Goal: Transaction & Acquisition: Book appointment/travel/reservation

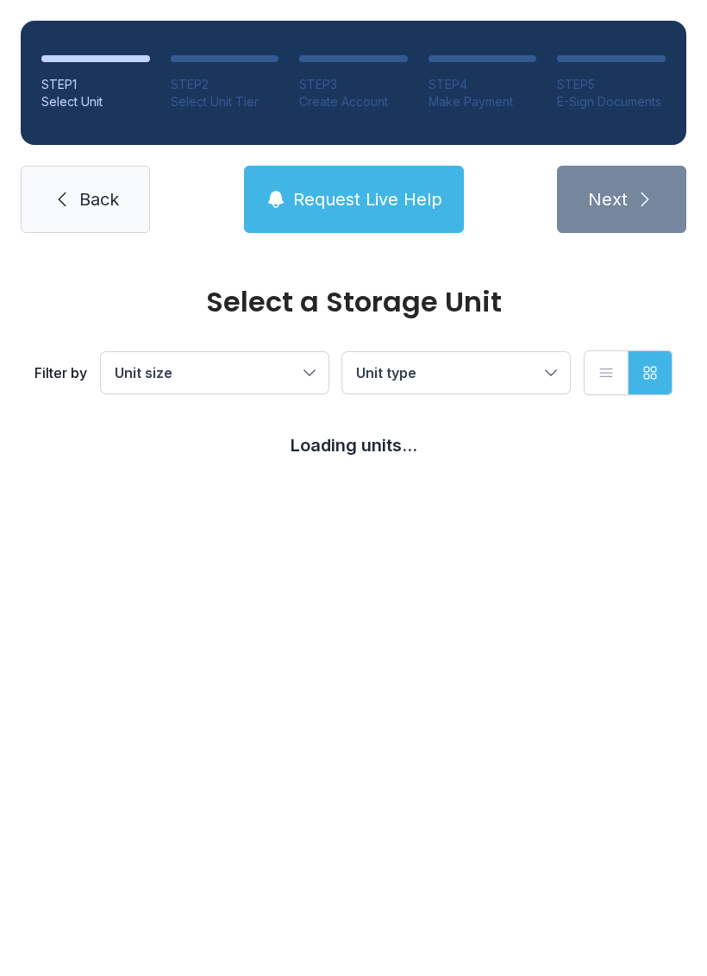
click at [256, 380] on span "Unit size" at bounding box center [206, 372] width 183 height 21
click at [109, 204] on span "Back" at bounding box center [99, 199] width 40 height 24
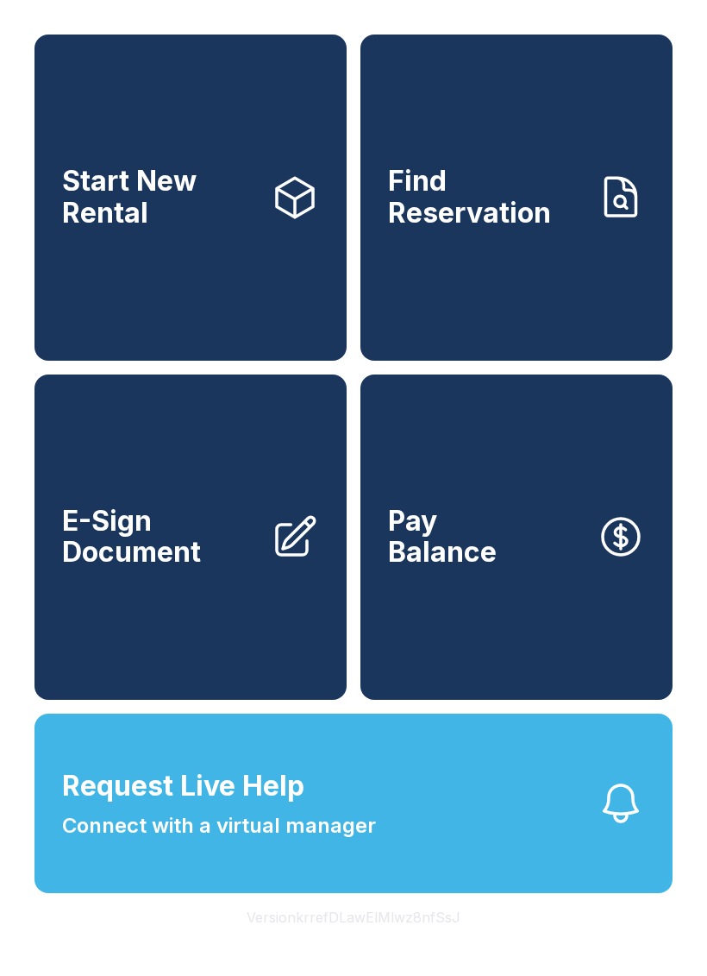
click at [474, 846] on button "Request Live Help Connect with a virtual manager" at bounding box center [354, 803] width 638 height 179
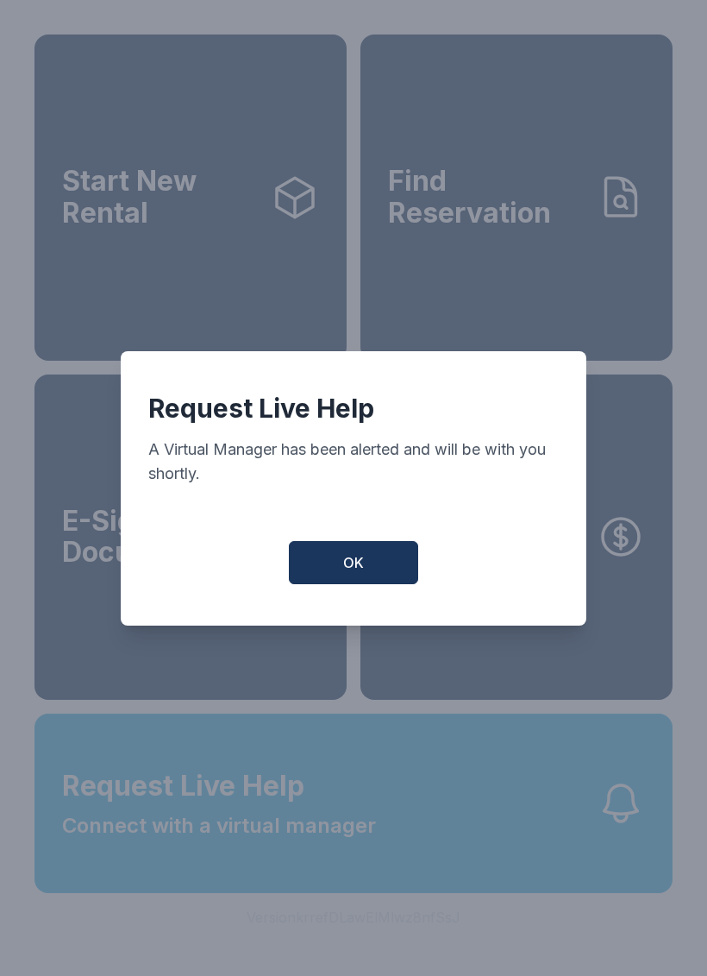
click at [388, 567] on button "OK" at bounding box center [353, 562] width 129 height 43
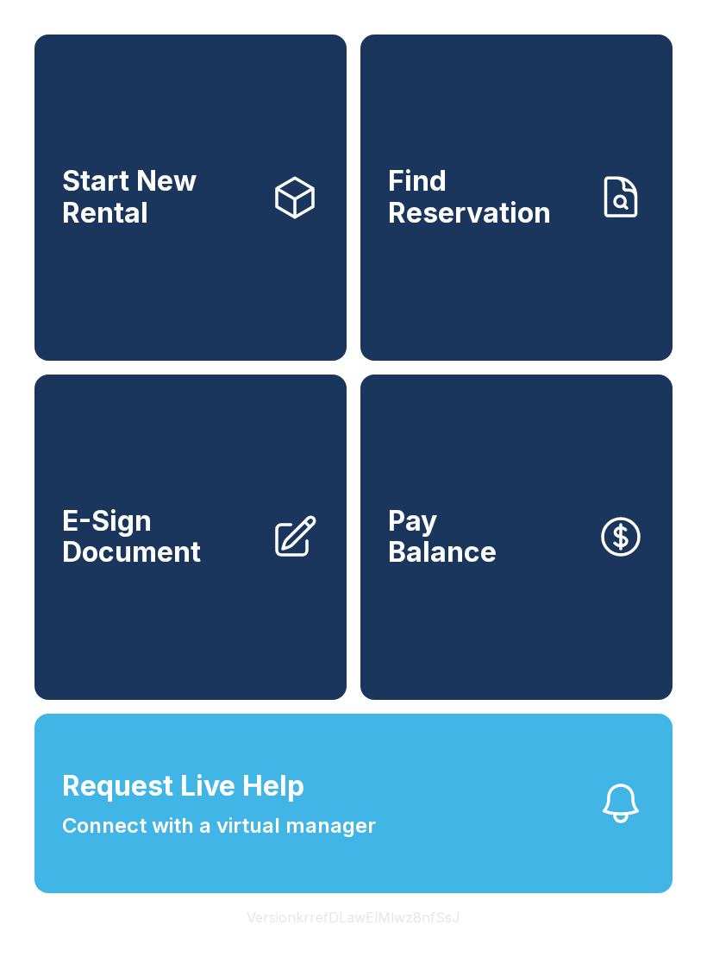
click at [280, 313] on link "Start New Rental" at bounding box center [191, 198] width 312 height 326
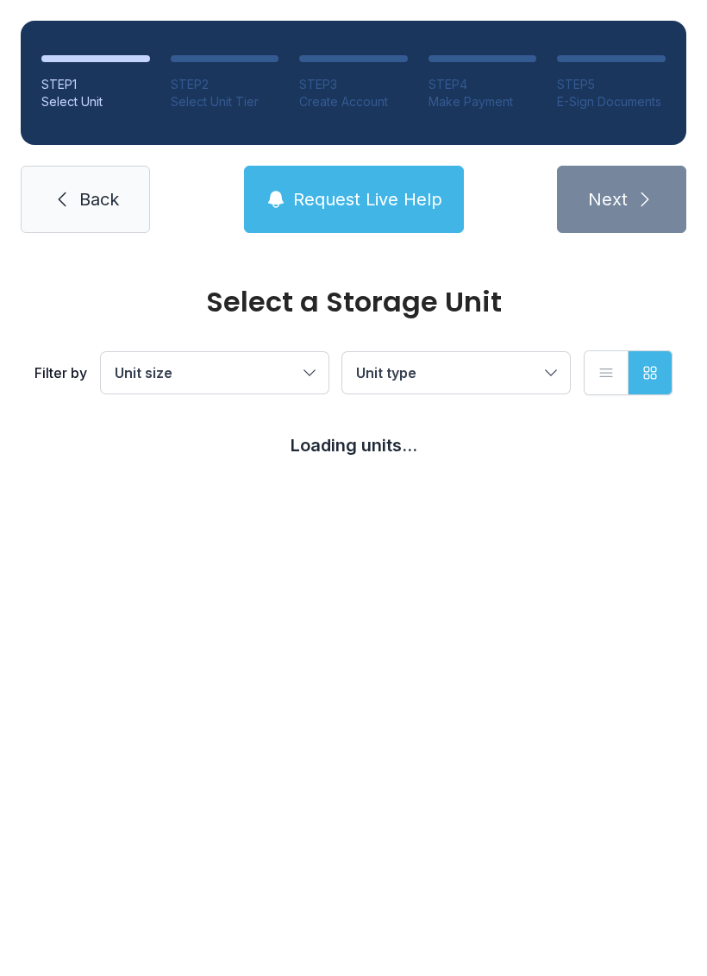
click at [494, 504] on div "Select a Storage Unit Filter by Unit size Unit type List view Grid view Loading…" at bounding box center [353, 390] width 707 height 273
click at [447, 724] on main "Select a Storage Unit Filter by Unit size Unit type List view Grid view Loading…" at bounding box center [353, 615] width 707 height 722
click at [421, 802] on main "Select a Storage Unit Filter by Unit size Unit type List view Grid view Loading…" at bounding box center [353, 615] width 707 height 722
click at [544, 663] on main "Select a Storage Unit Filter by Unit size Unit type List view Grid view Loading…" at bounding box center [353, 615] width 707 height 722
click at [305, 368] on button "Unit size" at bounding box center [215, 372] width 228 height 41
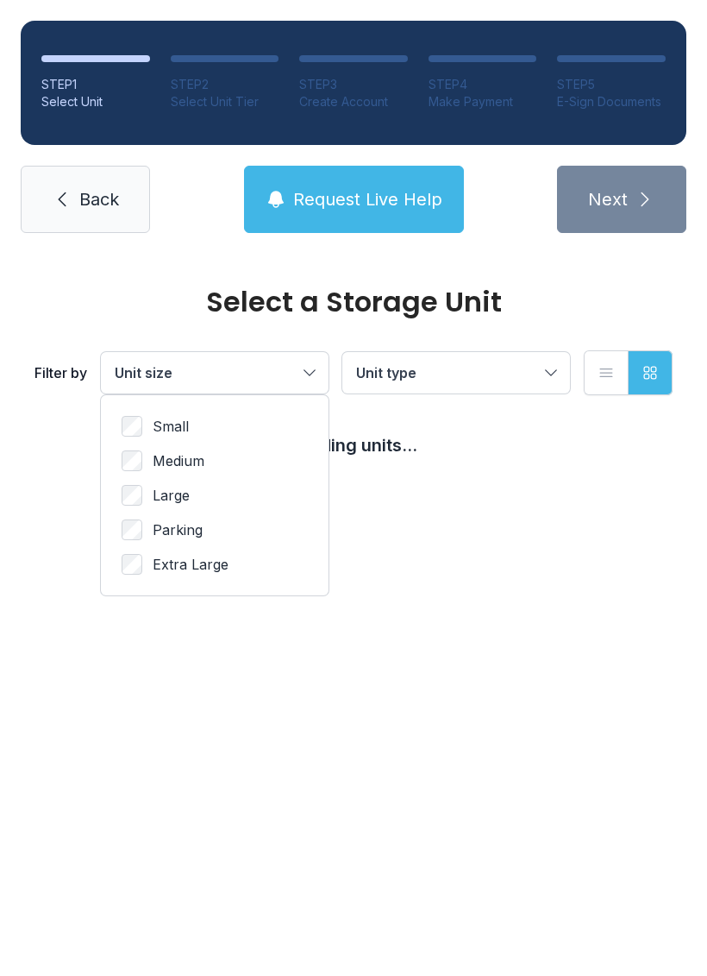
click at [186, 455] on span "Medium" at bounding box center [179, 460] width 52 height 21
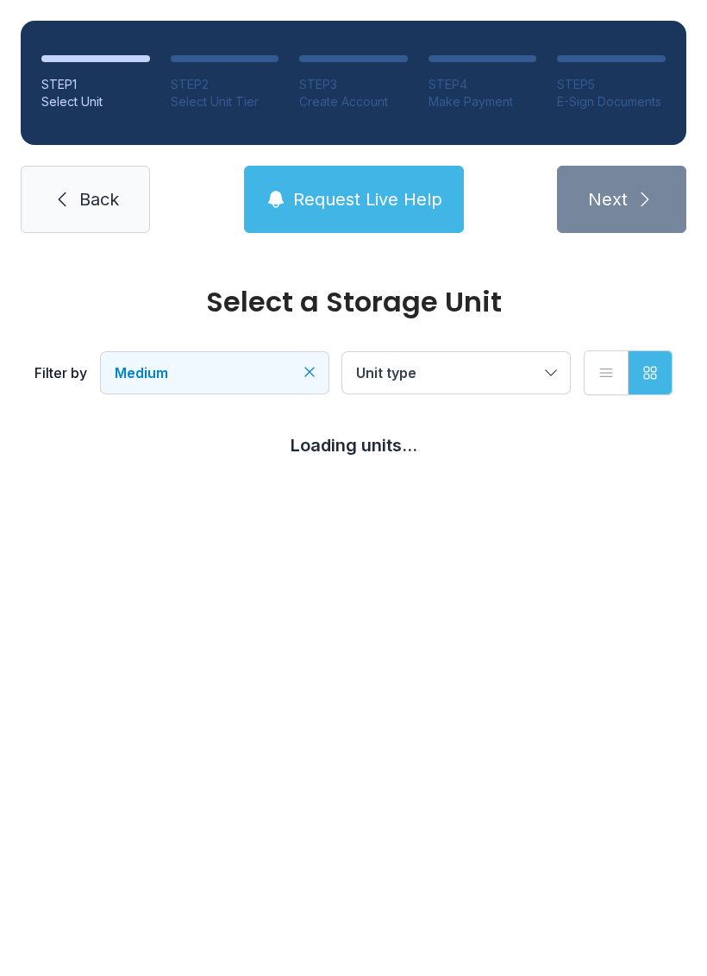
click at [97, 198] on span "Back" at bounding box center [99, 199] width 40 height 24
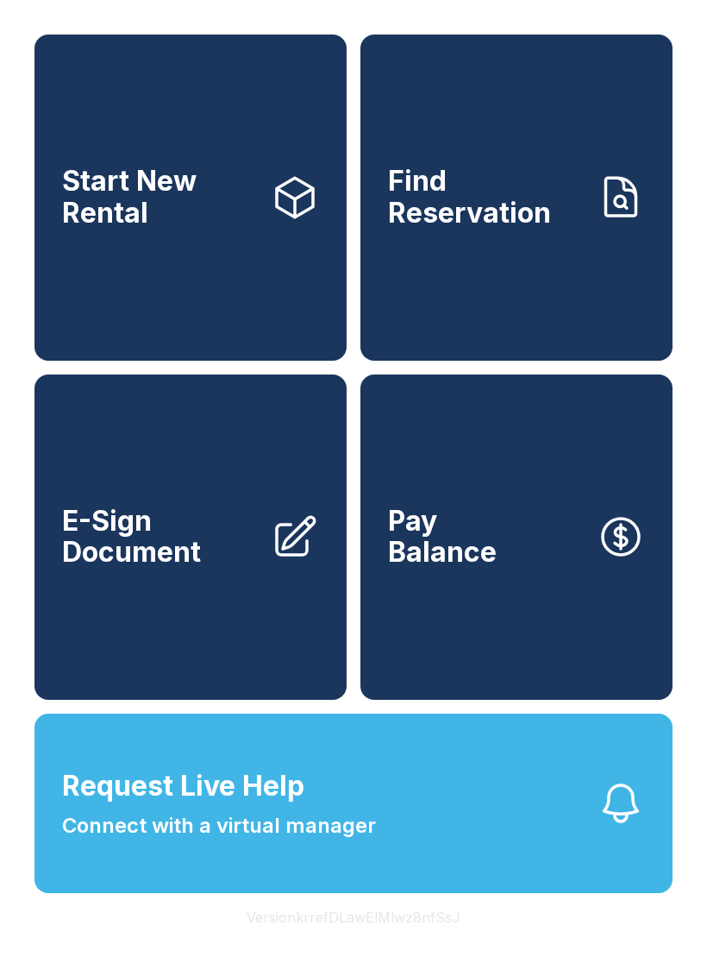
click at [228, 307] on link "Start New Rental" at bounding box center [191, 198] width 312 height 326
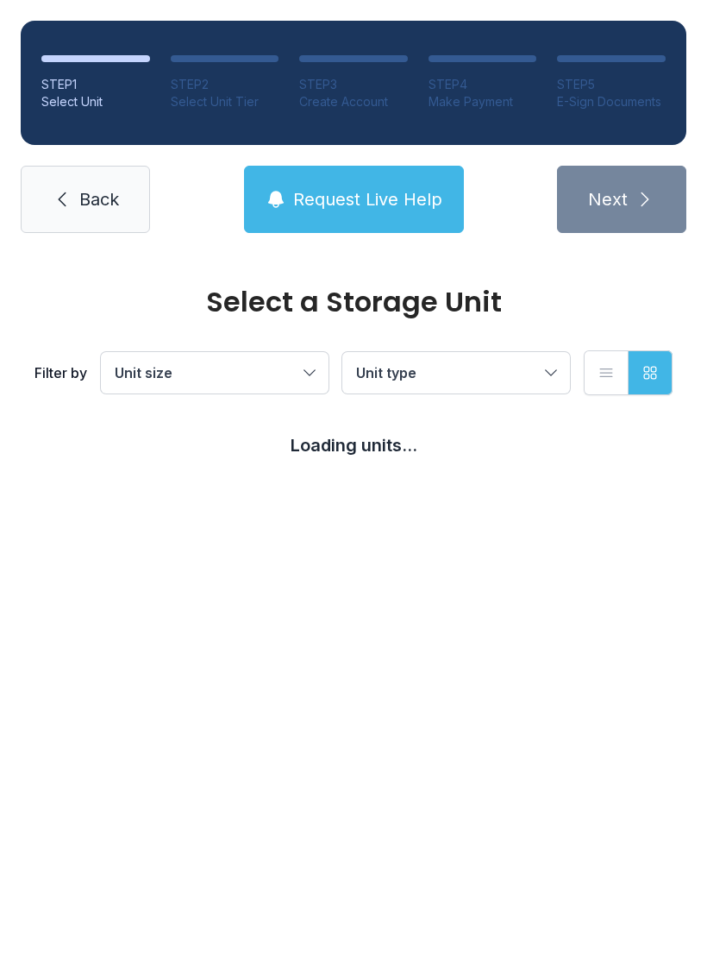
click at [305, 369] on button "Unit size" at bounding box center [215, 372] width 228 height 41
click at [236, 468] on label "Medium" at bounding box center [215, 460] width 186 height 21
click at [490, 393] on button "Unit type" at bounding box center [457, 372] width 228 height 41
click at [309, 372] on icon "Clear filters" at bounding box center [309, 371] width 17 height 17
click at [318, 360] on button "Unit size" at bounding box center [215, 372] width 228 height 41
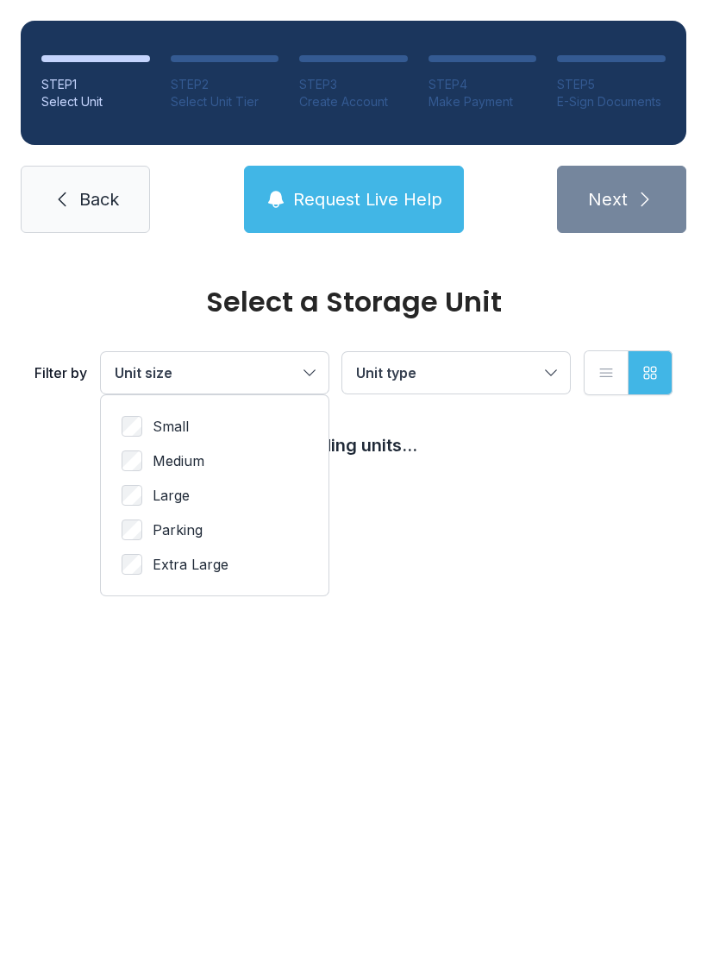
click at [237, 456] on label "Medium" at bounding box center [215, 460] width 186 height 21
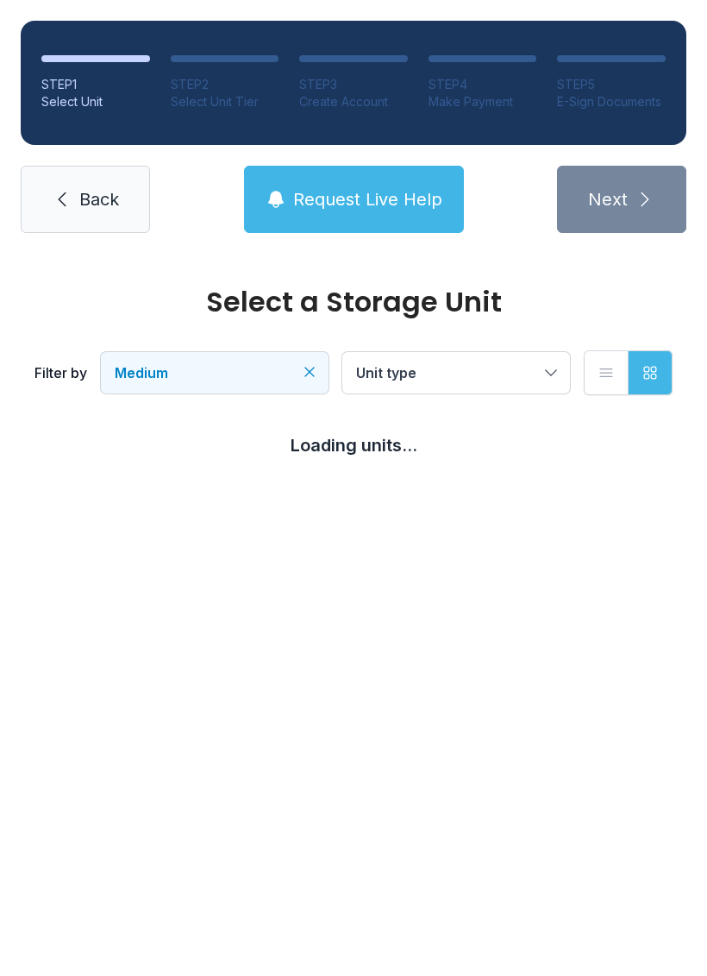
click at [523, 367] on span "Unit type" at bounding box center [447, 372] width 183 height 21
click at [124, 217] on link "Back" at bounding box center [85, 199] width 129 height 67
